Goal: Information Seeking & Learning: Learn about a topic

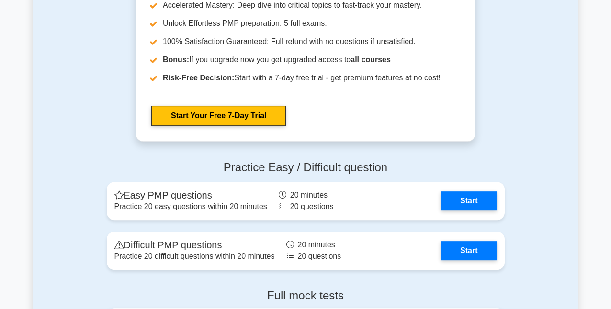
scroll to position [2635, 0]
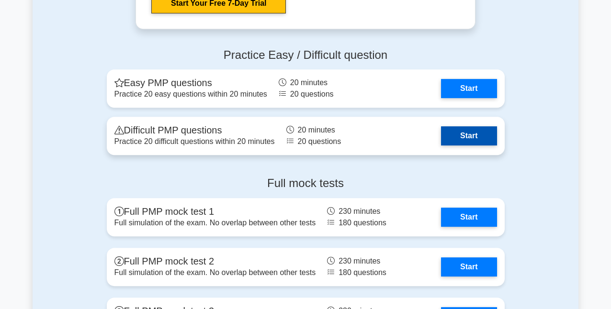
click at [455, 140] on link "Start" at bounding box center [469, 135] width 56 height 19
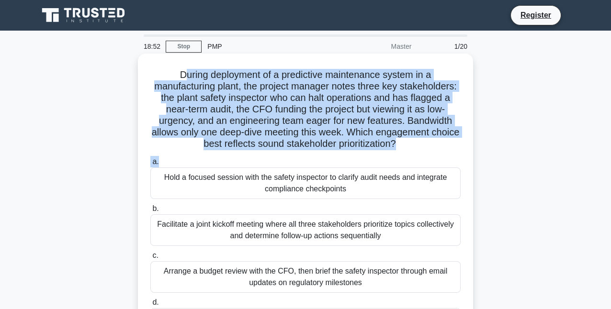
drag, startPoint x: 185, startPoint y: 72, endPoint x: 423, endPoint y: 153, distance: 251.2
click at [423, 153] on div "During deployment of a predictive maintenance system in a manufacturing plant, …" at bounding box center [306, 203] width 328 height 292
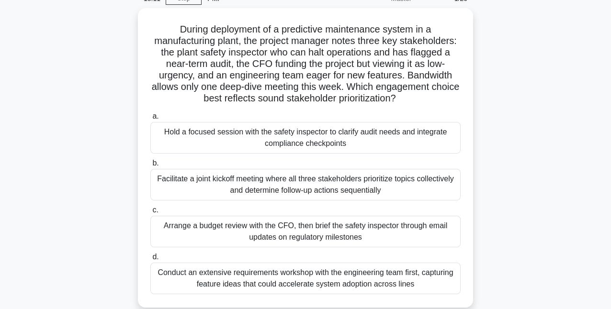
click at [57, 140] on div "During deployment of a predictive maintenance system in a manufacturing plant, …" at bounding box center [306, 163] width 546 height 311
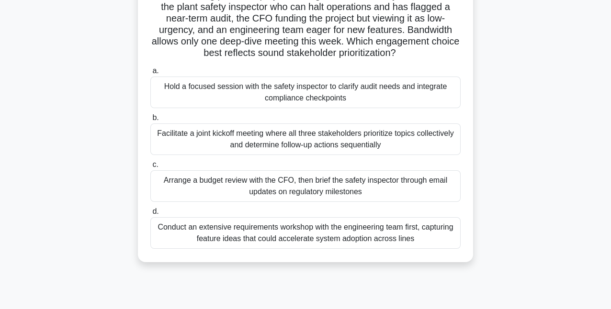
scroll to position [95, 0]
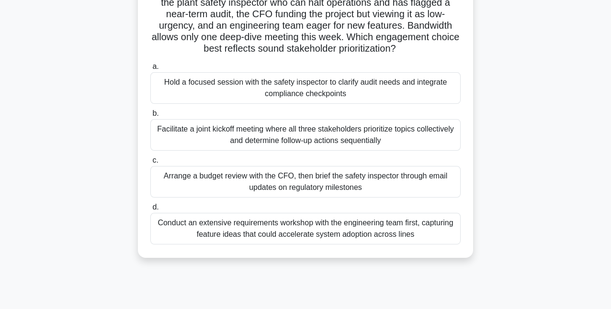
click at [170, 146] on div "Facilitate a joint kickoff meeting where all three stakeholders prioritize topi…" at bounding box center [305, 135] width 310 height 32
click at [150, 117] on input "b. Facilitate a joint kickoff meeting where all three stakeholders prioritize t…" at bounding box center [150, 114] width 0 height 6
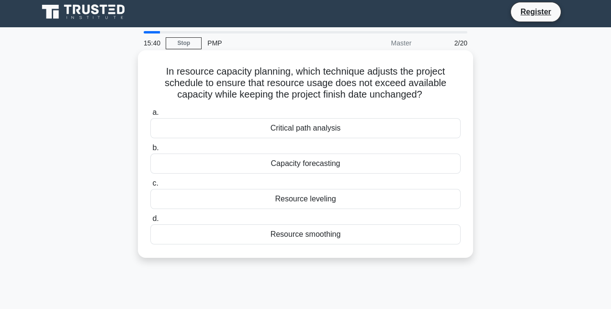
scroll to position [0, 0]
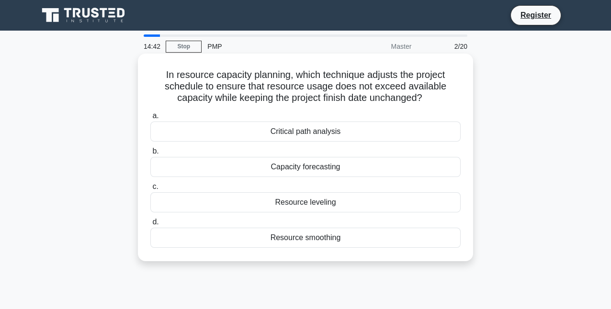
click at [294, 244] on div "Resource smoothing" at bounding box center [305, 238] width 310 height 20
click at [150, 226] on input "d. Resource smoothing" at bounding box center [150, 222] width 0 height 6
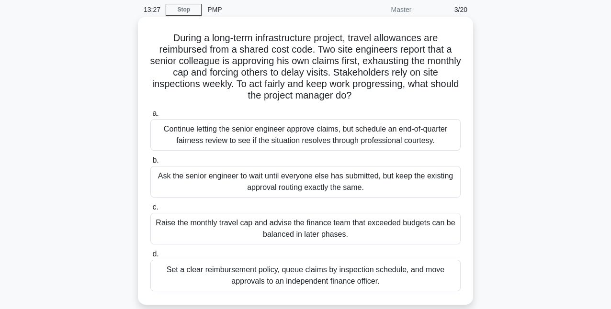
scroll to position [48, 0]
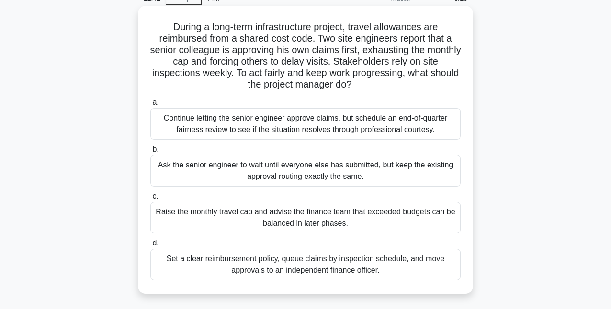
click at [265, 266] on div "Set a clear reimbursement policy, queue claims by inspection schedule, and move…" at bounding box center [305, 265] width 310 height 32
click at [150, 247] on input "d. Set a clear reimbursement policy, queue claims by inspection schedule, and m…" at bounding box center [150, 243] width 0 height 6
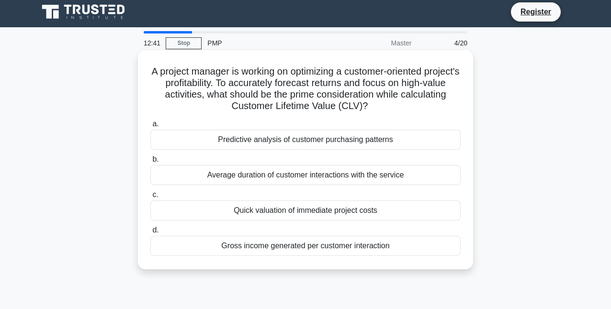
scroll to position [0, 0]
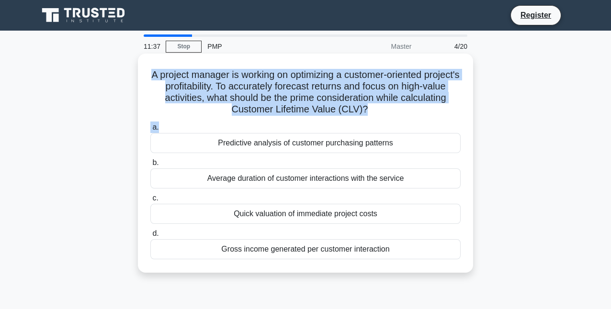
drag, startPoint x: 164, startPoint y: 73, endPoint x: 354, endPoint y: 98, distance: 190.8
click at [401, 120] on div "A project manager is working on optimizing a customer-oriented project's profit…" at bounding box center [306, 163] width 328 height 212
copy div "A project manager is working on optimizing a customer-oriented project's profit…"
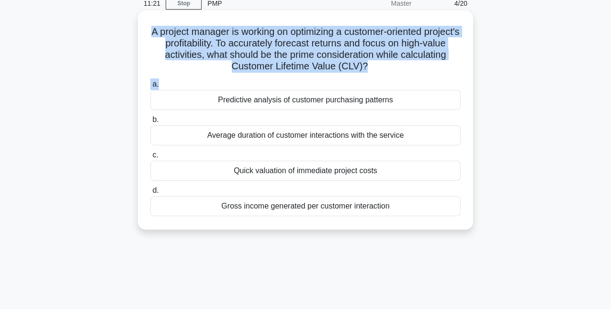
scroll to position [48, 0]
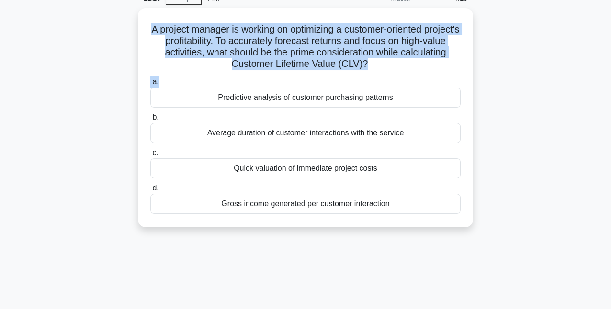
click at [102, 81] on div "A project manager is working on optimizing a customer-oriented project's profit…" at bounding box center [306, 123] width 546 height 231
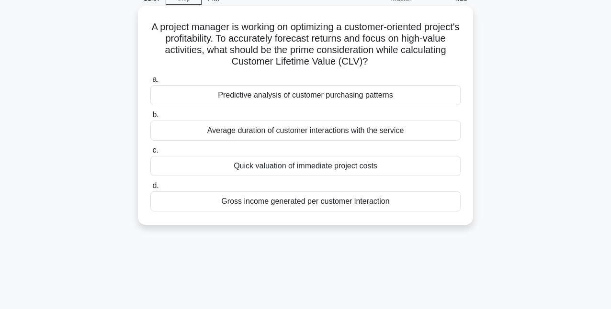
click at [252, 97] on div "Predictive analysis of customer purchasing patterns" at bounding box center [305, 95] width 310 height 20
click at [150, 83] on input "a. Predictive analysis of customer purchasing patterns" at bounding box center [150, 80] width 0 height 6
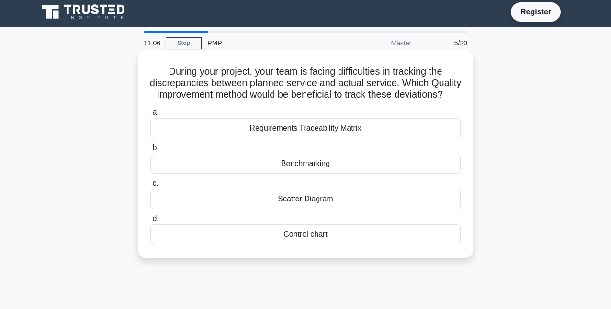
scroll to position [0, 0]
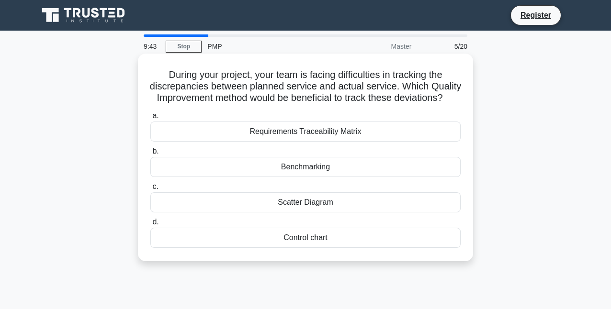
click at [233, 248] on div "Control chart" at bounding box center [305, 238] width 310 height 20
click at [150, 226] on input "d. Control chart" at bounding box center [150, 222] width 0 height 6
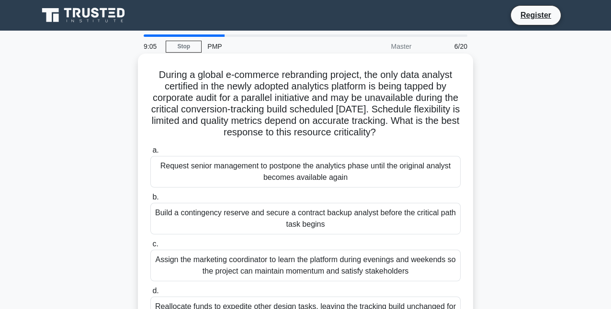
click at [156, 70] on h5 "During a global e-commerce rebranding project, the only data analyst certified …" at bounding box center [305, 104] width 312 height 70
drag, startPoint x: 153, startPoint y: 72, endPoint x: 391, endPoint y: 123, distance: 243.4
click at [414, 135] on h5 "During a global e-commerce rebranding project, the only data analyst certified …" at bounding box center [305, 104] width 312 height 70
copy h5 "During a global e-commerce rebranding project, the only data analyst certified …"
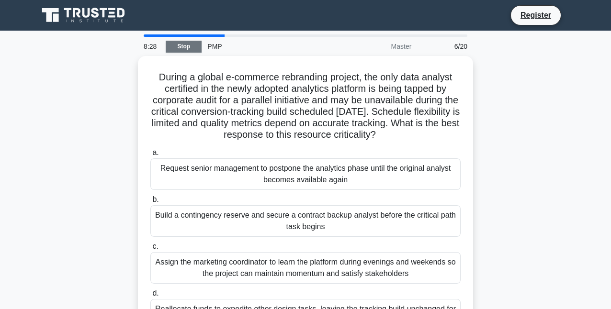
click at [185, 45] on link "Stop" at bounding box center [184, 47] width 36 height 12
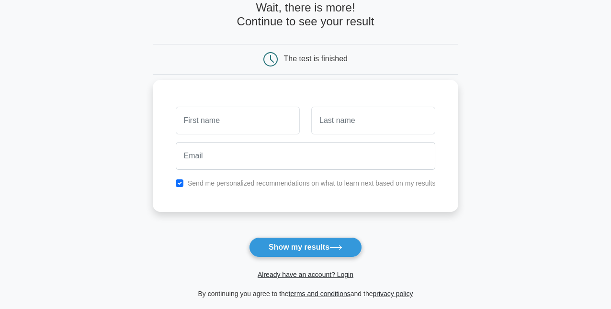
scroll to position [95, 0]
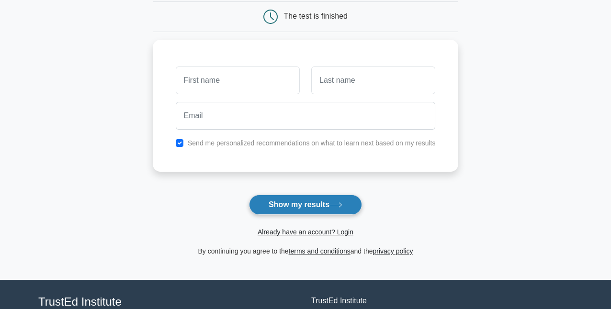
click at [267, 208] on button "Show my results" at bounding box center [305, 205] width 113 height 20
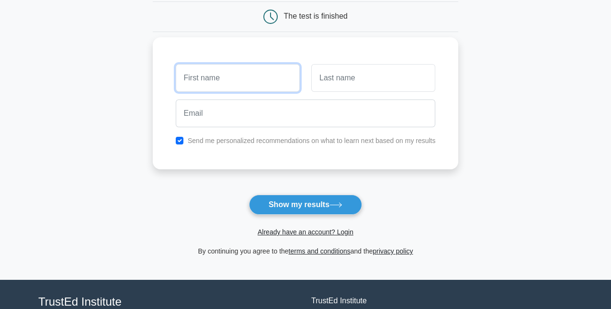
click at [220, 75] on input "text" at bounding box center [238, 78] width 124 height 28
type input "mo"
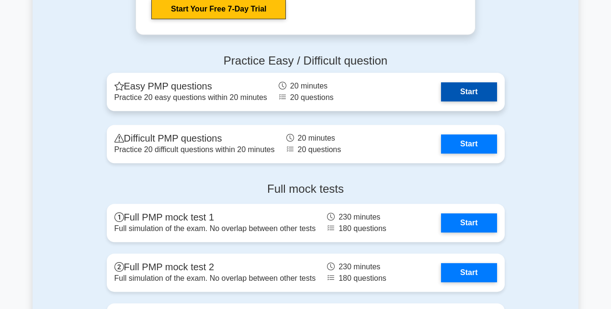
click at [471, 93] on link "Start" at bounding box center [469, 91] width 56 height 19
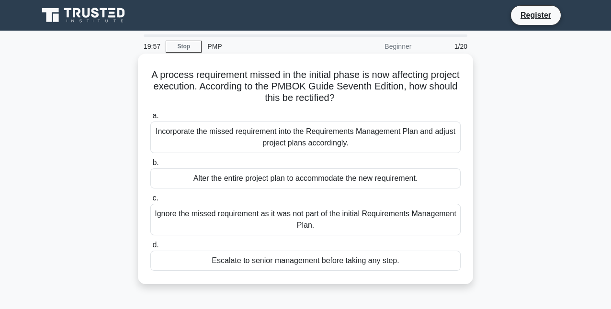
click at [160, 77] on h5 "A process requirement missed in the initial phase is now affecting project exec…" at bounding box center [305, 86] width 312 height 35
click at [240, 79] on h5 "A process requirement missed in the initial phase is now affecting project exec…" at bounding box center [305, 86] width 312 height 35
click at [365, 95] on h5 "A process requirement missed in the initial phase is now affecting project exec…" at bounding box center [305, 86] width 312 height 35
click at [365, 96] on h5 "A process requirement missed in the initial phase is now affecting project exec…" at bounding box center [305, 86] width 312 height 35
click at [269, 102] on h5 "A process requirement missed in the initial phase is now affecting project exec…" at bounding box center [305, 86] width 312 height 35
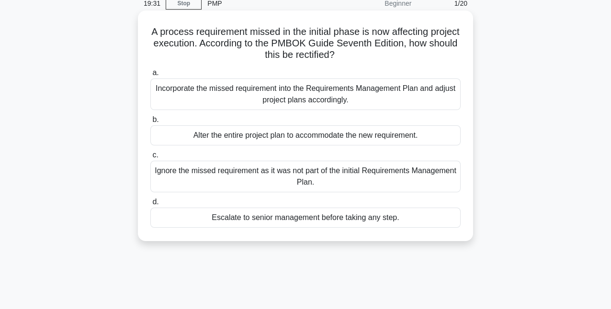
scroll to position [48, 0]
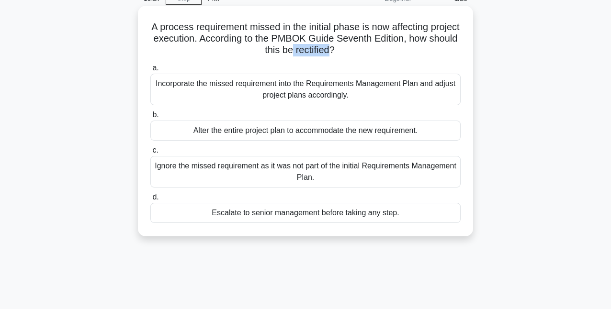
drag, startPoint x: 332, startPoint y: 56, endPoint x: 344, endPoint y: 52, distance: 13.0
click at [346, 53] on h5 "A process requirement missed in the initial phase is now affecting project exec…" at bounding box center [305, 38] width 312 height 35
copy h5 "rectified"
click at [224, 133] on div "Alter the entire project plan to accommodate the new requirement." at bounding box center [305, 131] width 310 height 20
click at [150, 118] on input "b. Alter the entire project plan to accommodate the new requirement." at bounding box center [150, 115] width 0 height 6
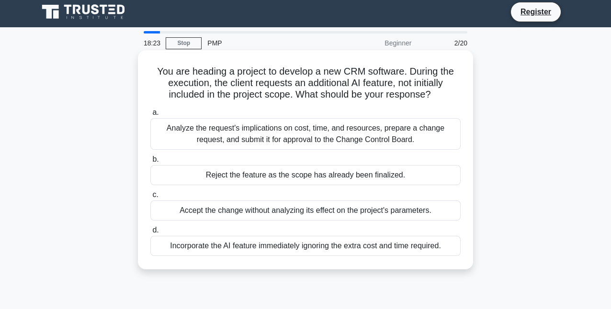
scroll to position [0, 0]
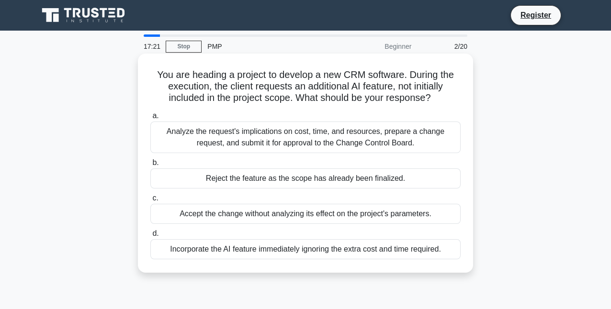
click at [251, 141] on div "Analyze the request's implications on cost, time, and resources, prepare a chan…" at bounding box center [305, 138] width 310 height 32
click at [150, 119] on input "a. Analyze the request's implications on cost, time, and resources, prepare a c…" at bounding box center [150, 116] width 0 height 6
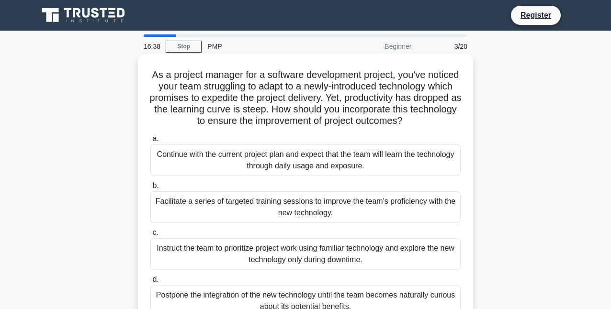
click at [169, 127] on h5 "As a project manager for a software development project, you've noticed your te…" at bounding box center [305, 98] width 312 height 58
click at [188, 125] on h5 "As a project manager for a software development project, you've noticed your te…" at bounding box center [305, 98] width 312 height 58
click at [186, 127] on h5 "As a project manager for a software development project, you've noticed your te…" at bounding box center [305, 98] width 312 height 58
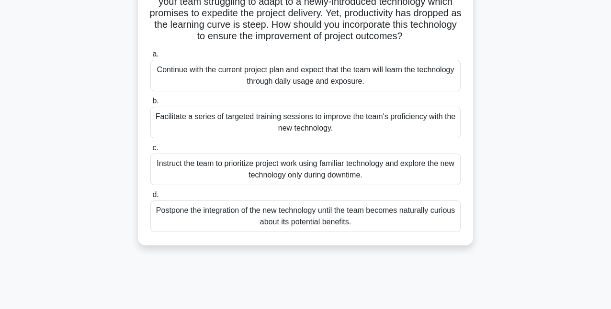
scroll to position [95, 0]
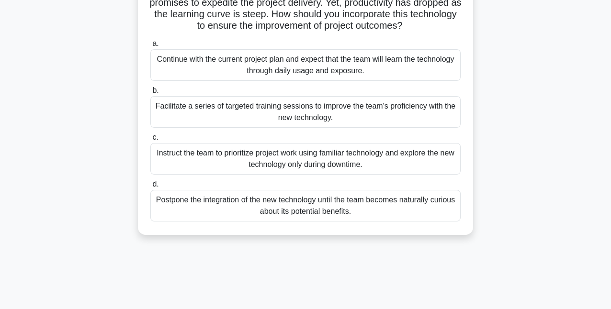
click at [179, 126] on div "Facilitate a series of targeted training sessions to improve the team's profici…" at bounding box center [305, 112] width 310 height 32
click at [150, 94] on input "b. Facilitate a series of targeted training sessions to improve the team's prof…" at bounding box center [150, 91] width 0 height 6
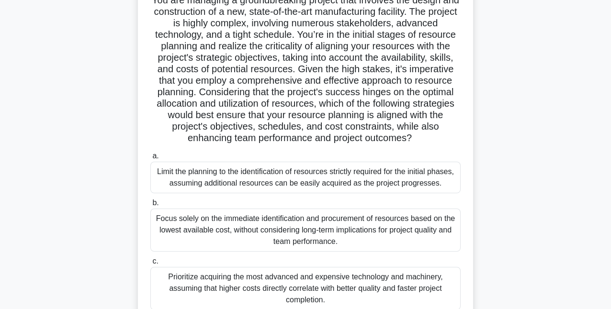
scroll to position [76, 0]
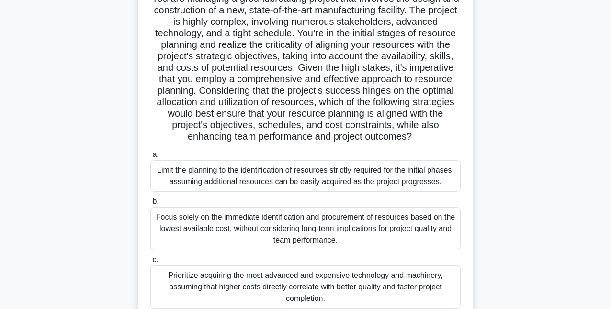
drag, startPoint x: 322, startPoint y: 181, endPoint x: 350, endPoint y: 184, distance: 28.5
click at [350, 184] on div "Limit the planning to the identification of resources strictly required for the…" at bounding box center [305, 176] width 310 height 32
copy div "acquired"
click at [328, 195] on div "a. Limit the planning to the identification of resources strictly required for …" at bounding box center [306, 258] width 322 height 222
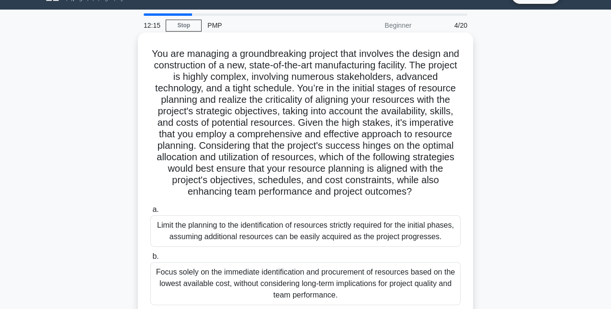
scroll to position [0, 0]
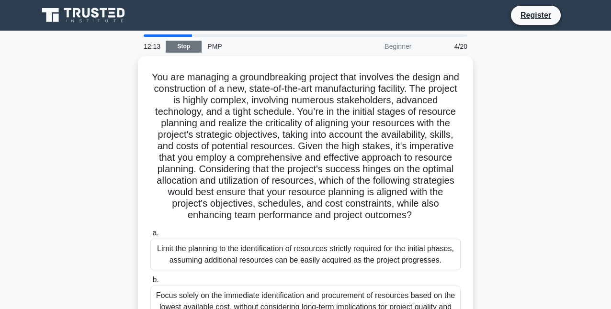
click at [178, 46] on link "Stop" at bounding box center [184, 47] width 36 height 12
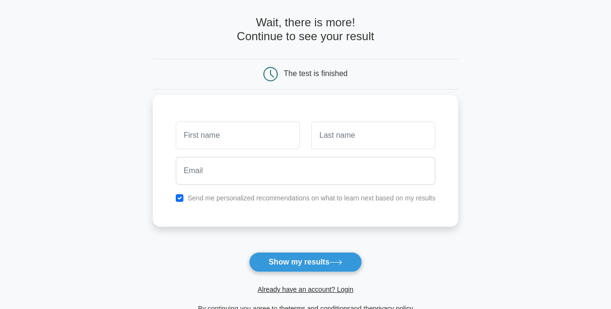
scroll to position [48, 0]
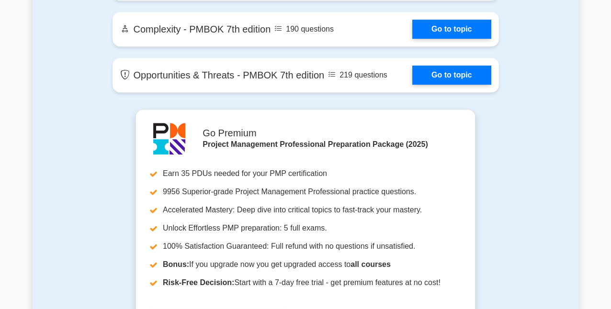
scroll to position [2395, 0]
